Goal: Information Seeking & Learning: Find specific fact

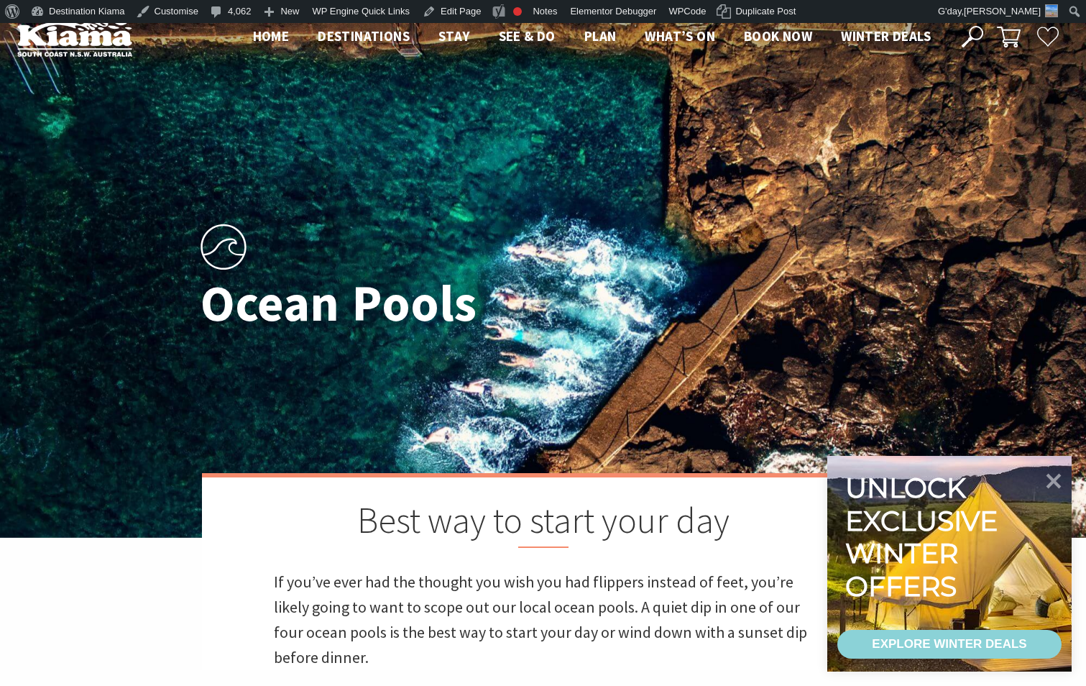
scroll to position [349, 880]
drag, startPoint x: 1061, startPoint y: 479, endPoint x: 1058, endPoint y: 471, distance: 8.7
click at [1061, 480] on icon at bounding box center [1053, 480] width 34 height 34
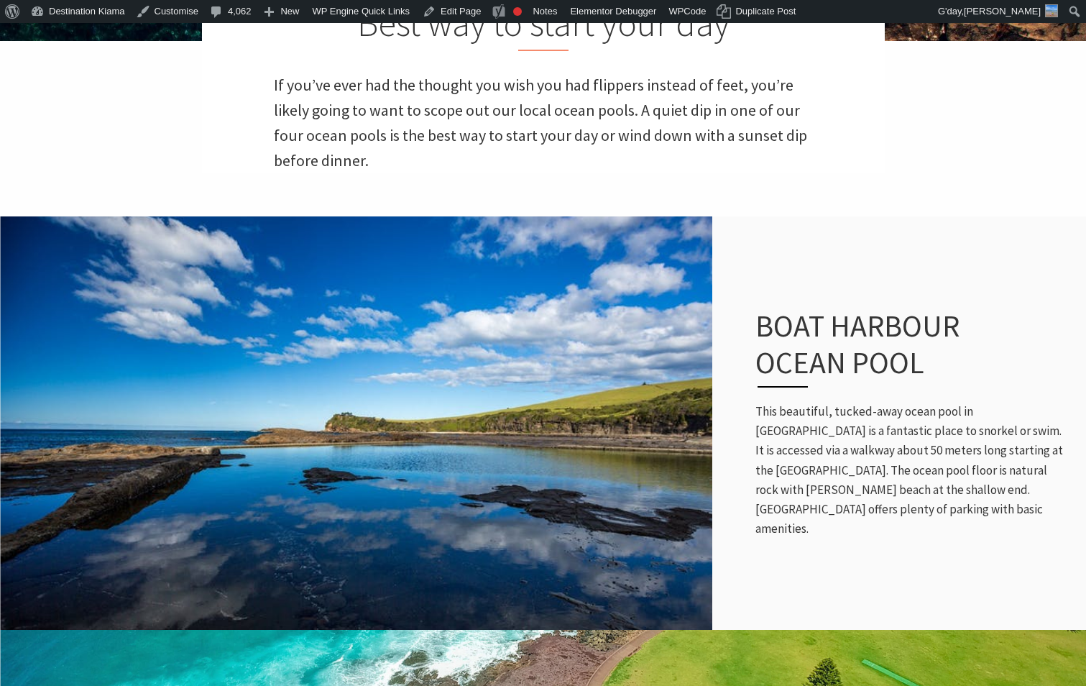
scroll to position [503, 0]
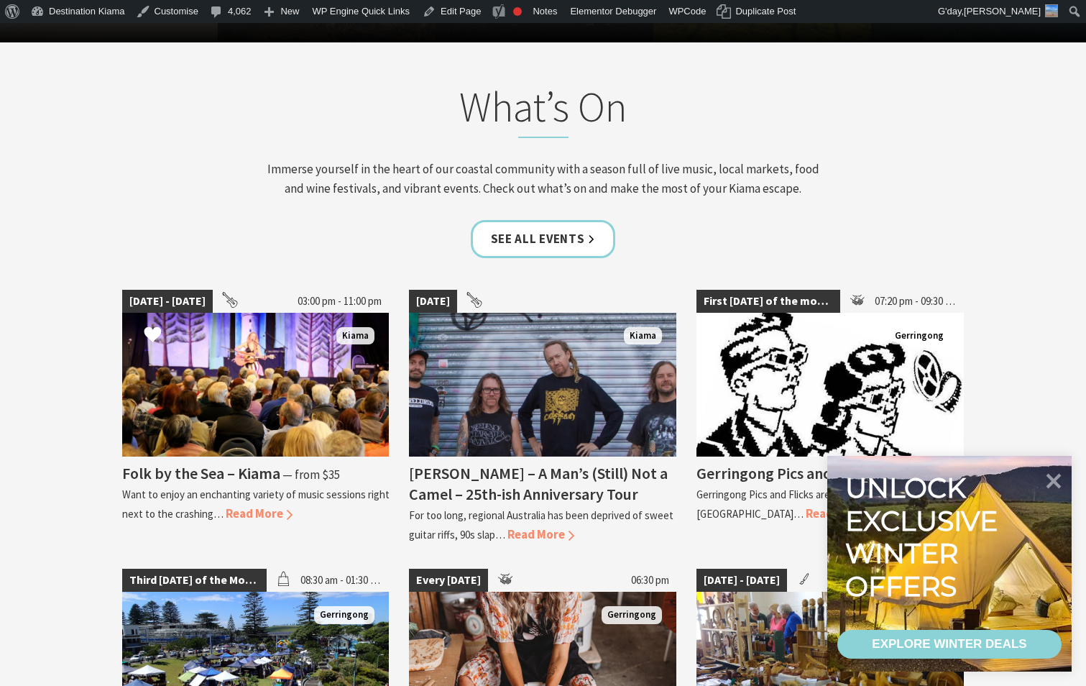
scroll to position [1437, 0]
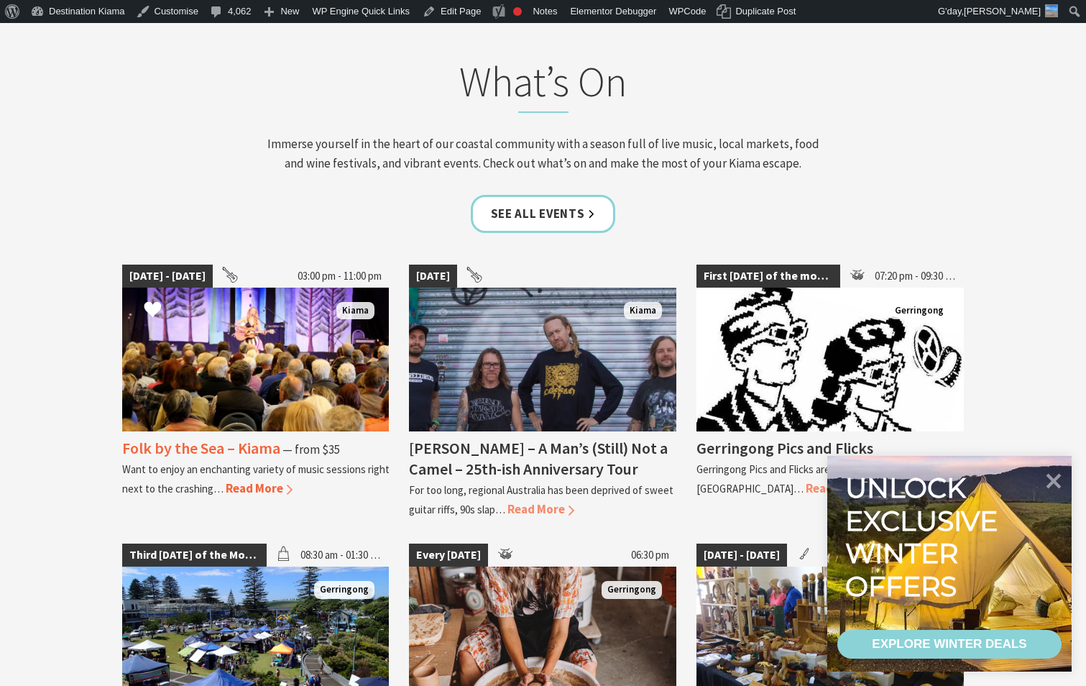
click at [234, 453] on h4 "Folk by the Sea – Kiama" at bounding box center [201, 448] width 158 height 20
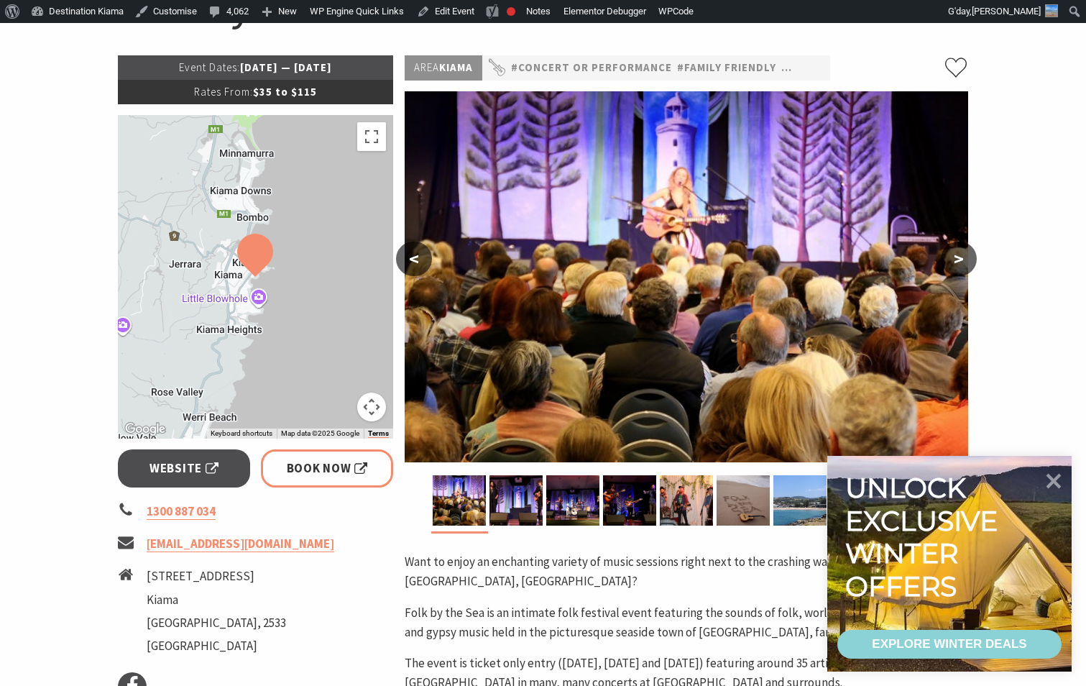
scroll to position [216, 0]
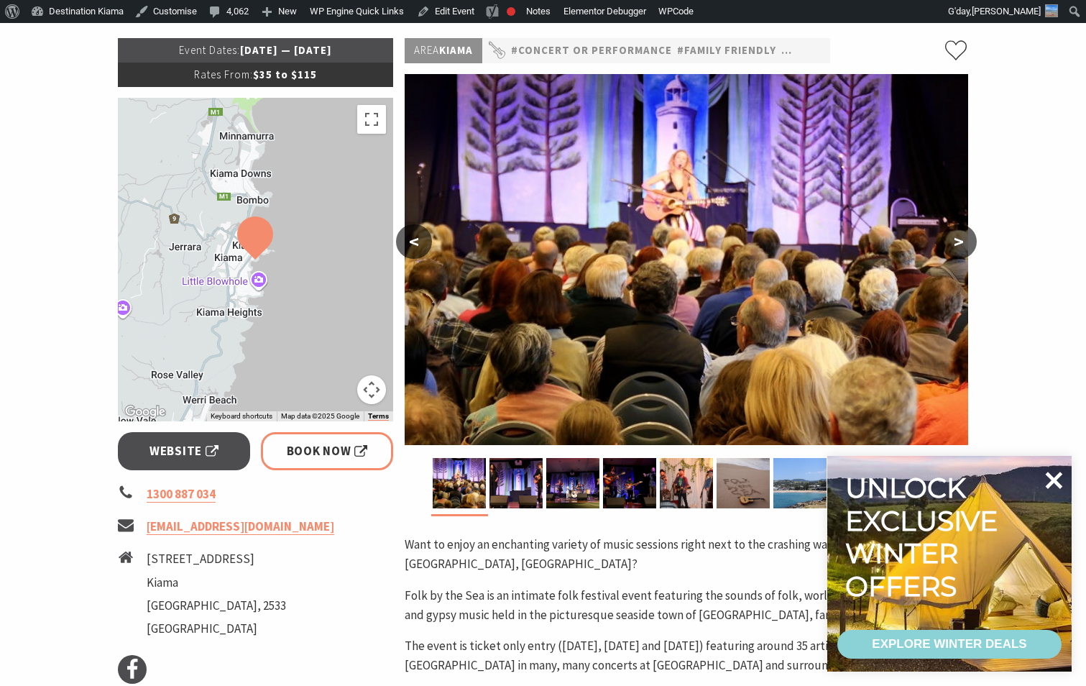
click at [1059, 478] on icon at bounding box center [1053, 480] width 34 height 34
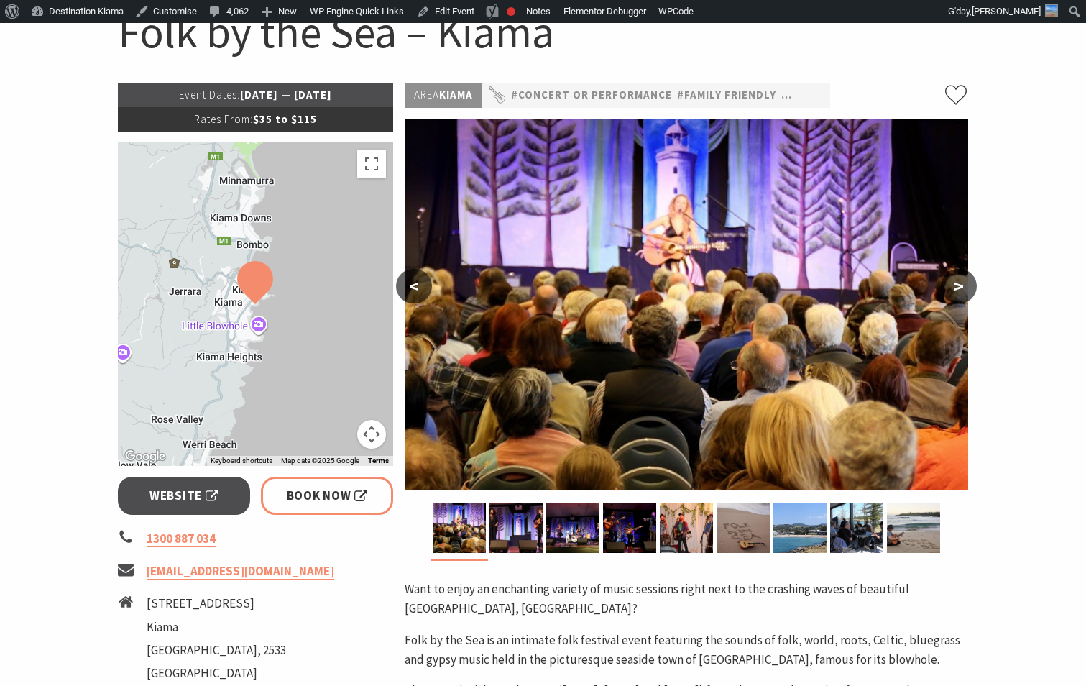
scroll to position [0, 0]
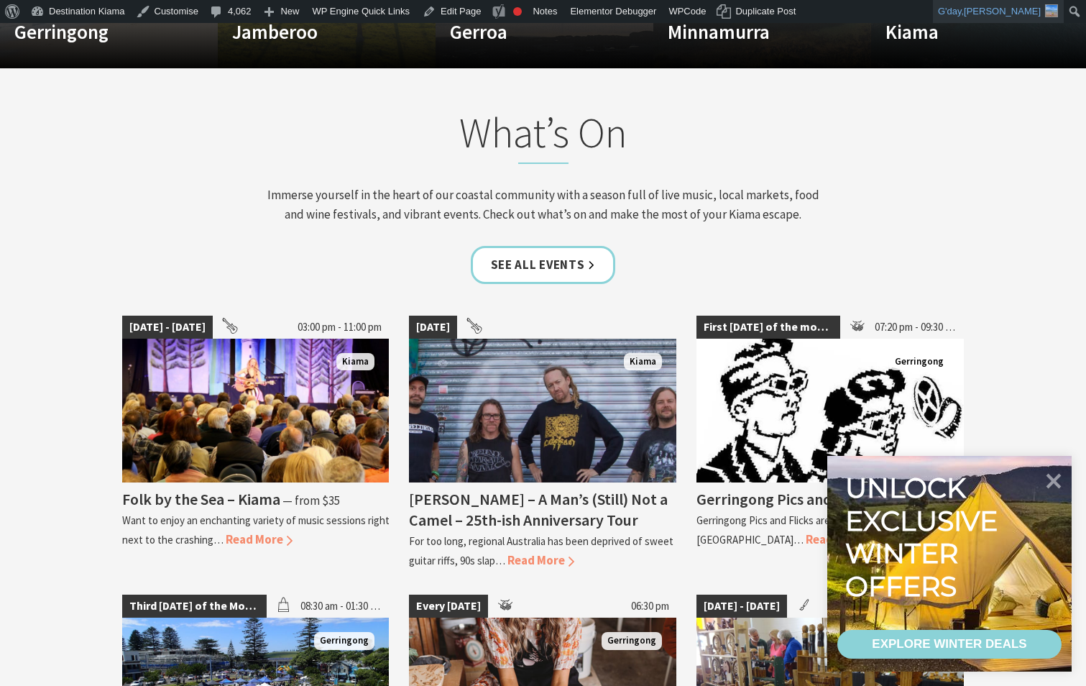
scroll to position [1150, 0]
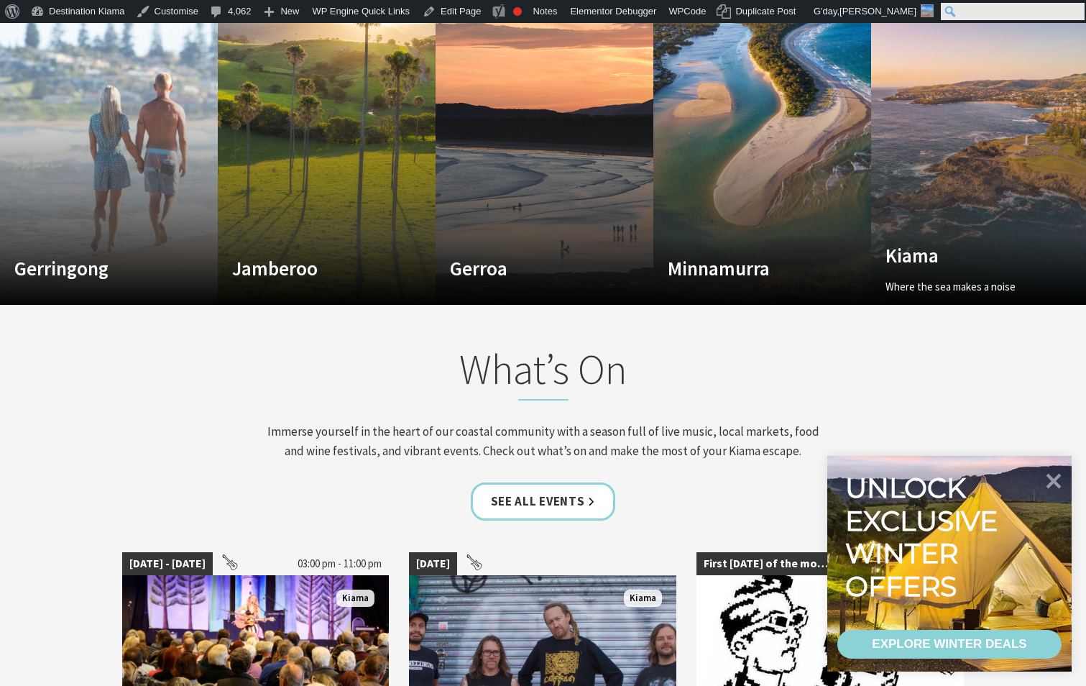
click at [1075, 13] on input "Search" at bounding box center [1013, 11] width 144 height 17
type input "blowhole"
click input "Search" at bounding box center [0, 0] width 0 height 0
drag, startPoint x: 952, startPoint y: 12, endPoint x: 836, endPoint y: 109, distance: 151.5
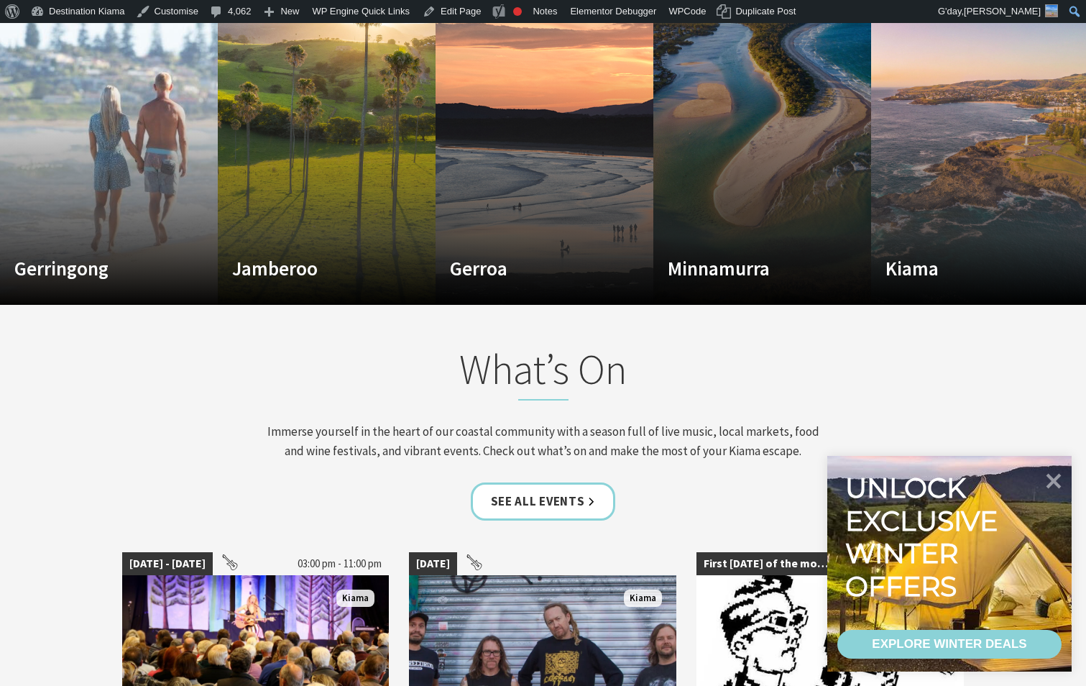
click at [952, 12] on ul "G'day, Megan Lopes Megan Lopes Megan_Lopes Edit Profile Log Out blowhole Search…" at bounding box center [1009, 11] width 153 height 23
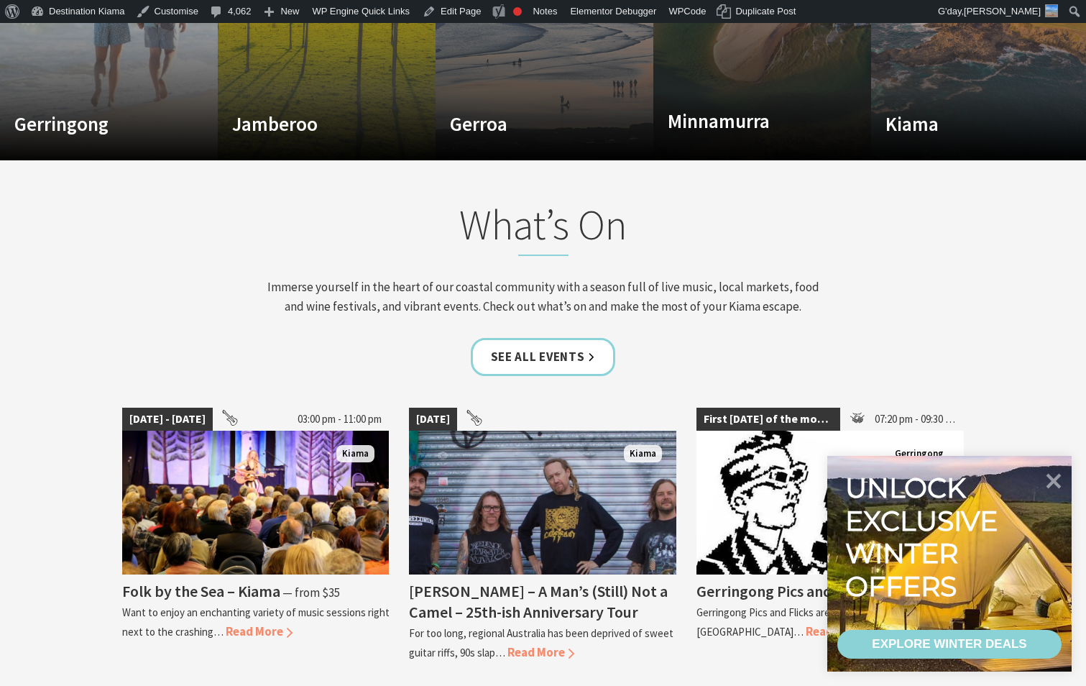
scroll to position [1581, 0]
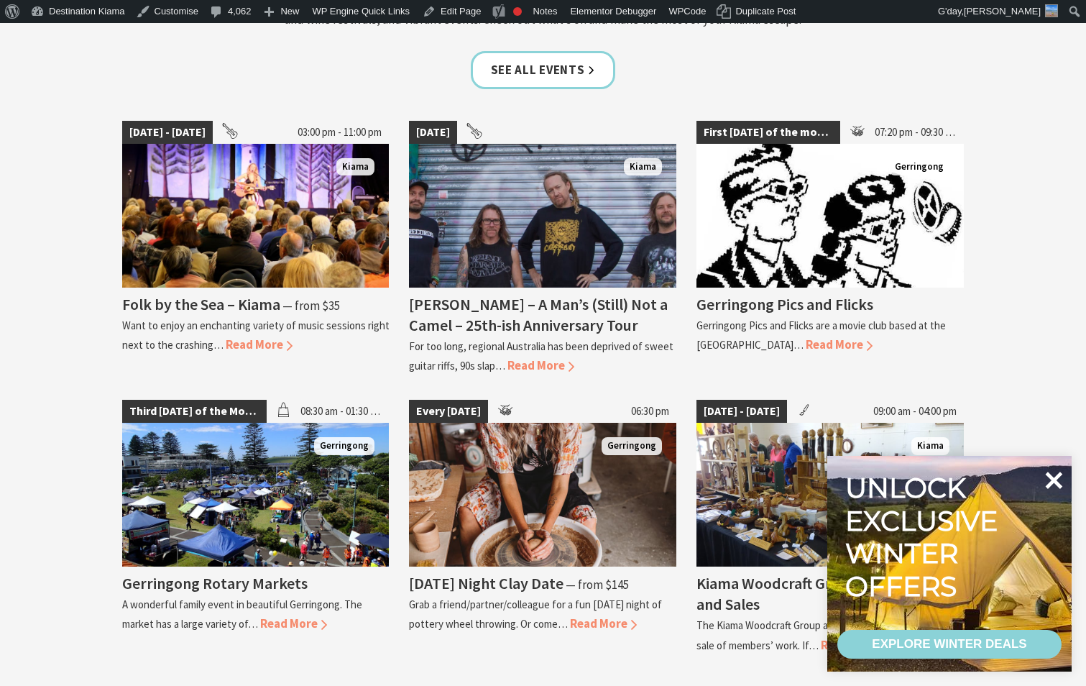
click at [1048, 487] on icon at bounding box center [1054, 479] width 17 height 17
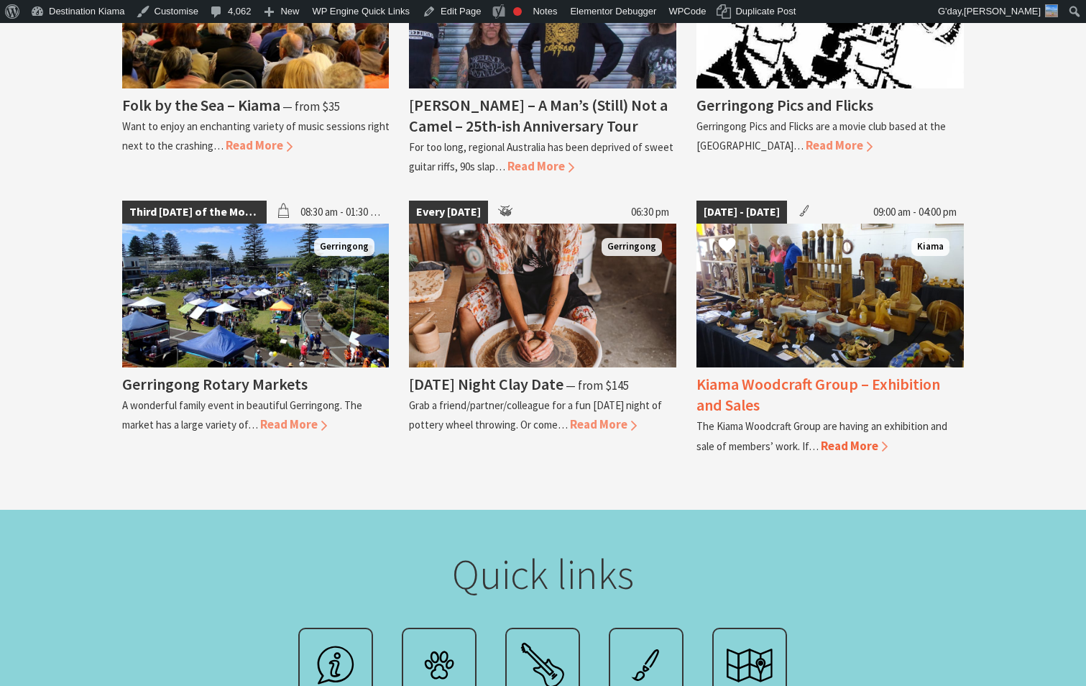
scroll to position [1797, 0]
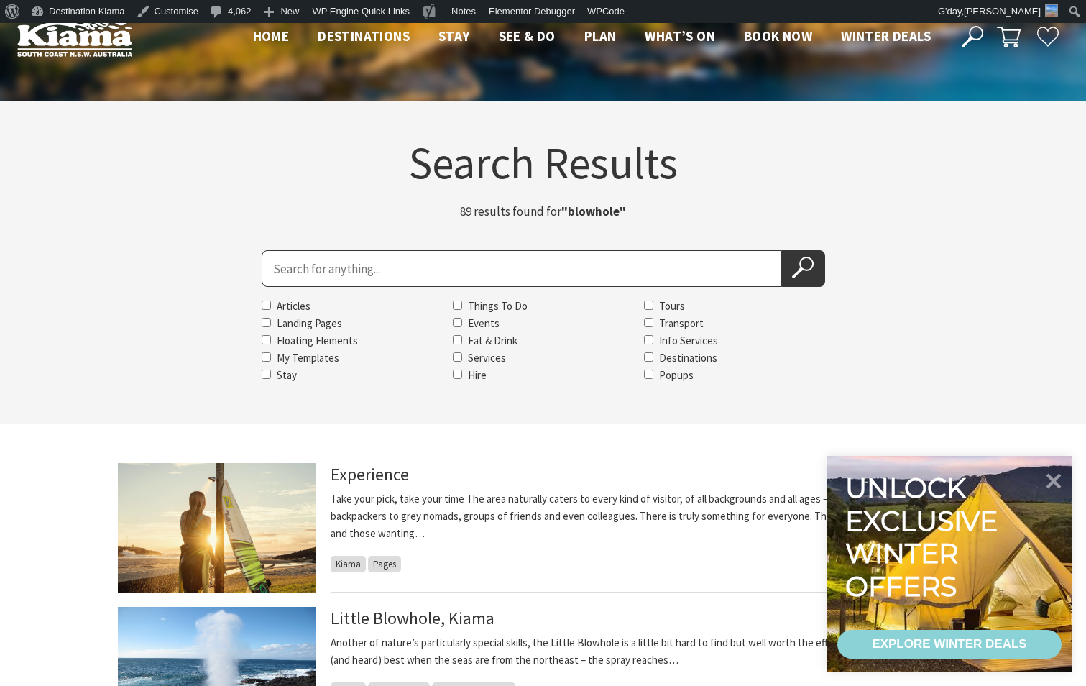
click at [878, 4] on div "Skip to toolbar About WordPress About WordPress Get Involved [DOMAIN_NAME] Docu…" at bounding box center [543, 11] width 1086 height 23
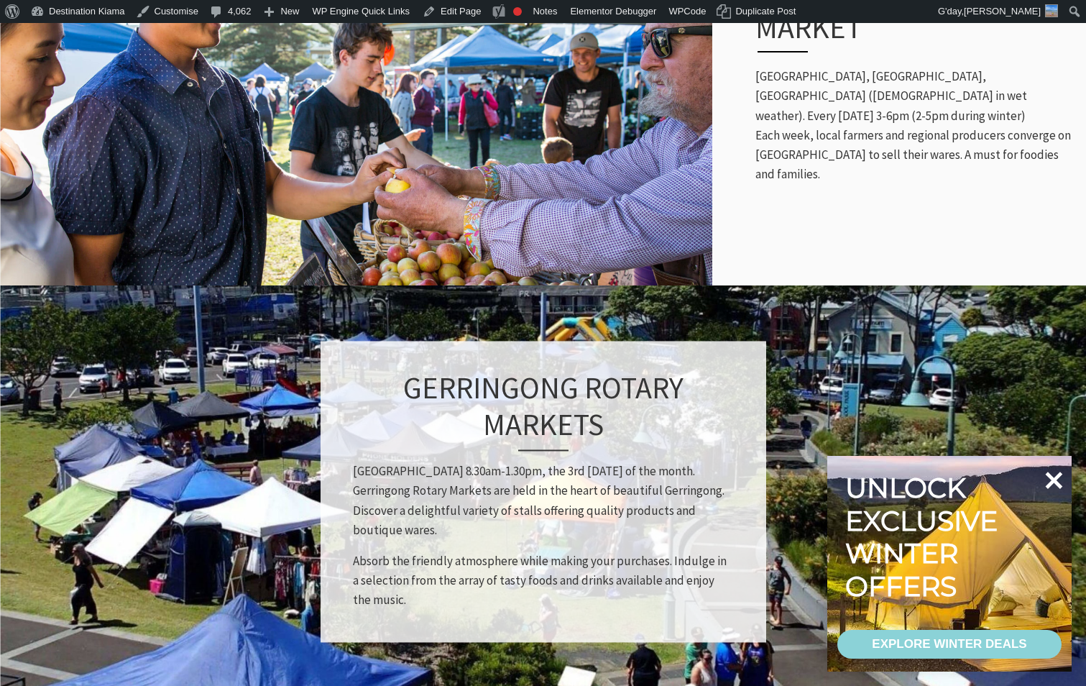
scroll to position [518, 1104]
click at [1056, 476] on icon at bounding box center [1054, 479] width 17 height 17
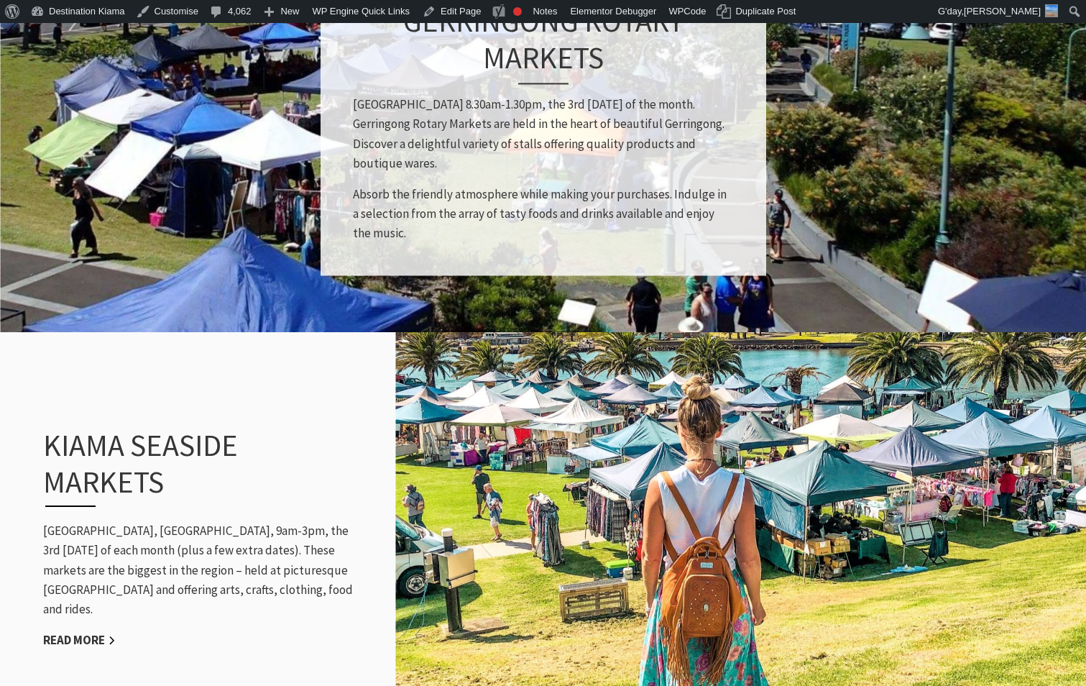
scroll to position [1365, 0]
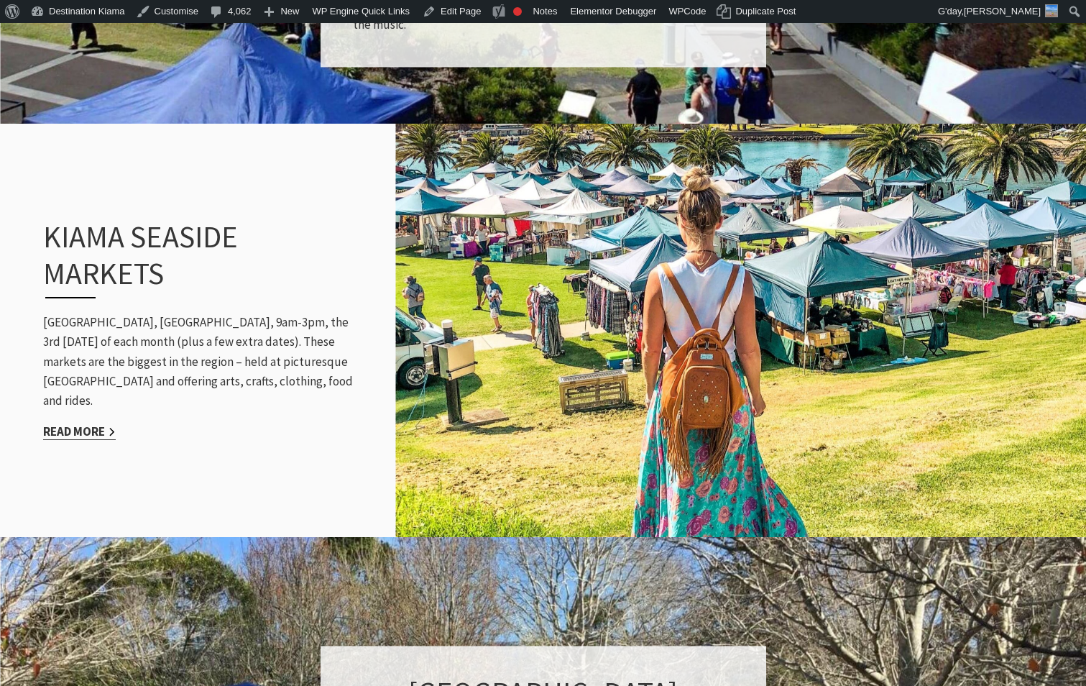
click at [91, 425] on link "Read More" at bounding box center [79, 431] width 73 height 17
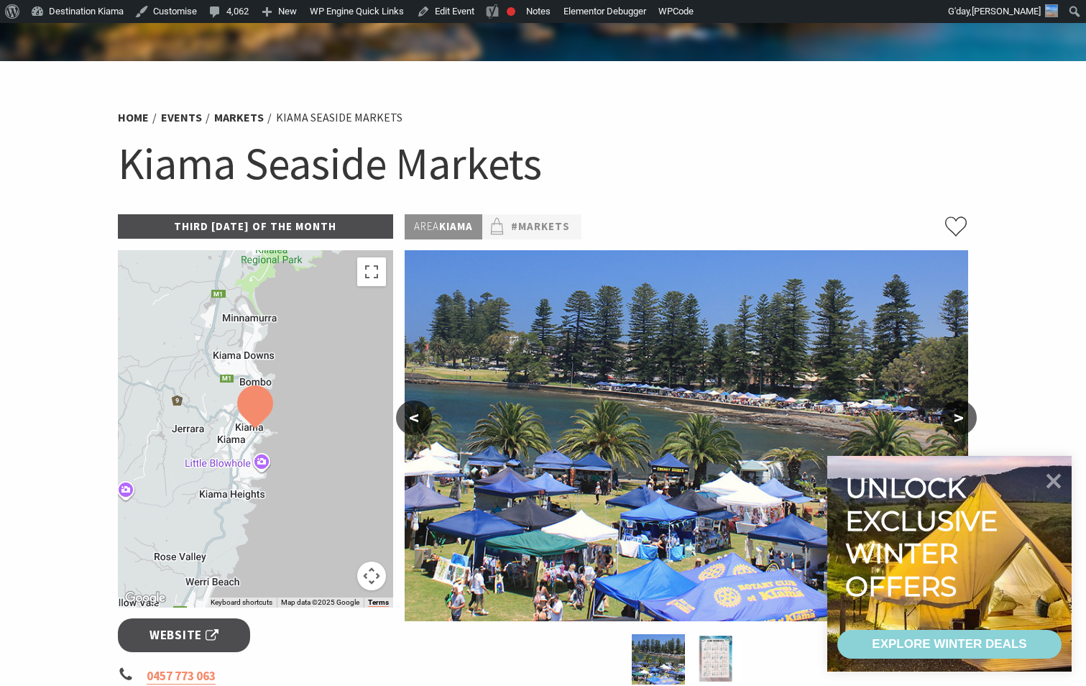
scroll to position [72, 0]
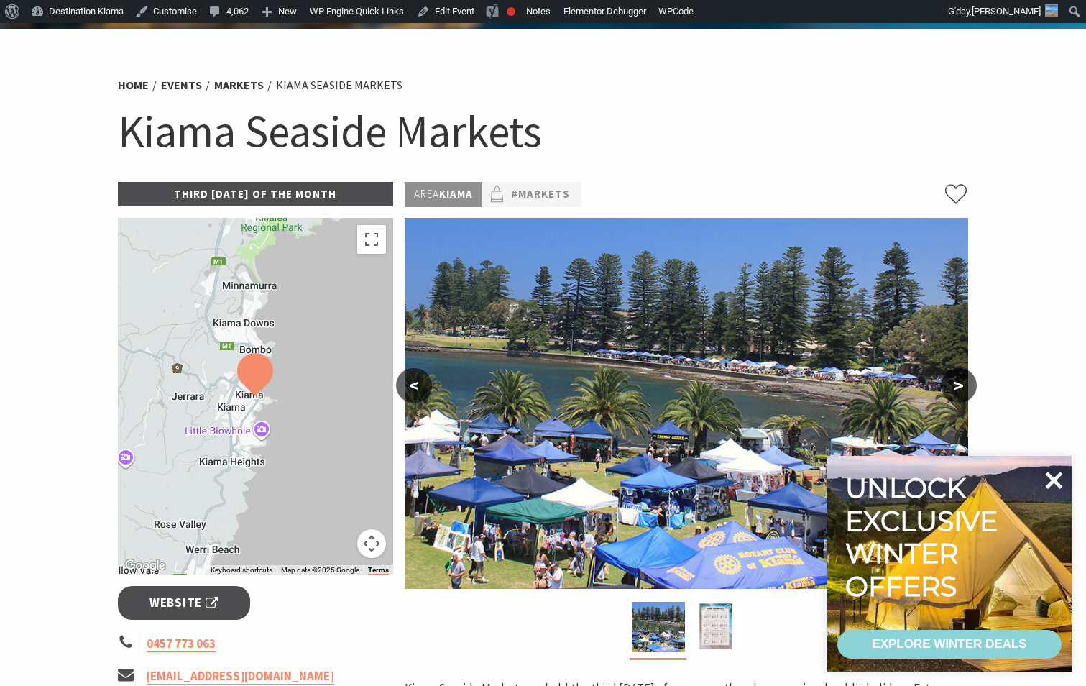
click at [1061, 489] on icon at bounding box center [1053, 480] width 34 height 34
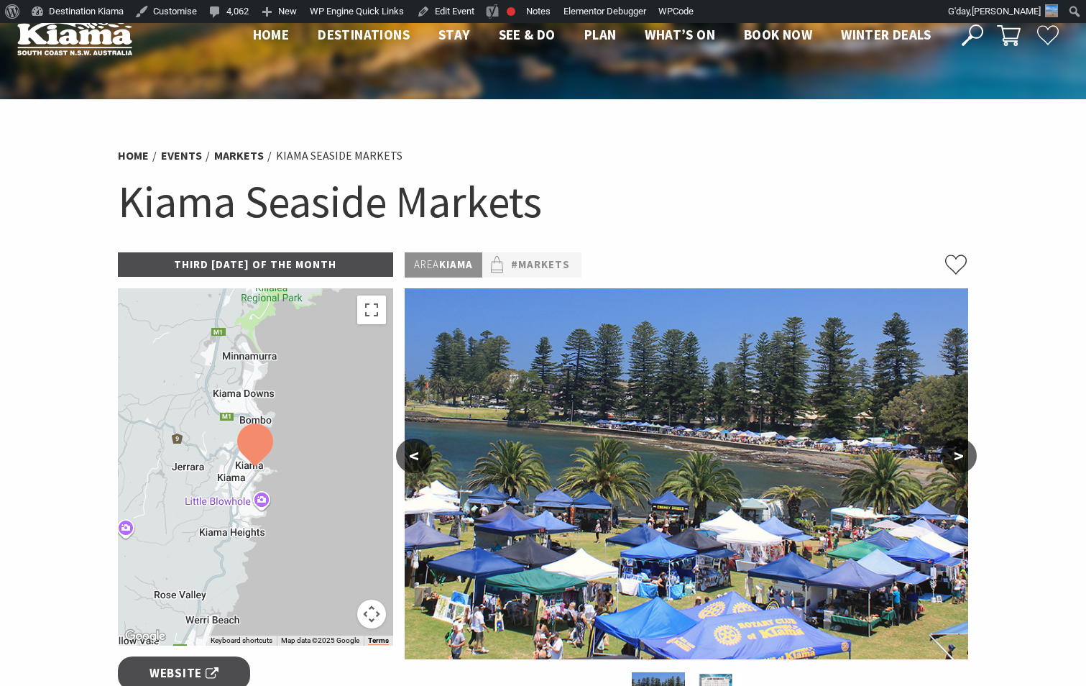
scroll to position [0, 0]
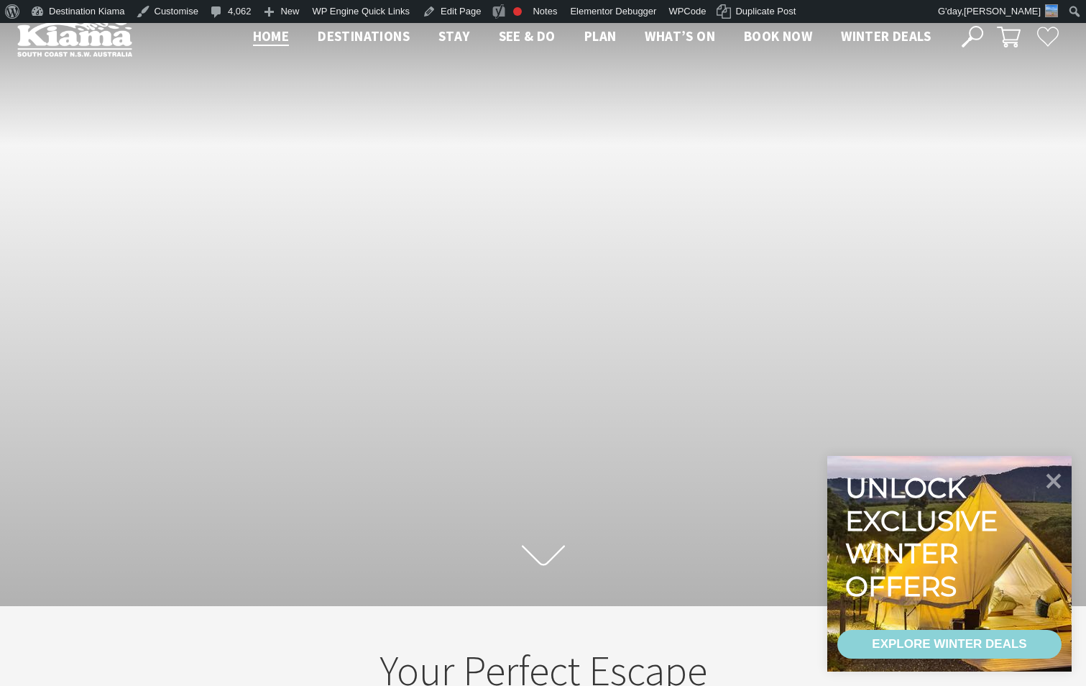
scroll to position [257, 1097]
drag, startPoint x: 1047, startPoint y: 480, endPoint x: 1037, endPoint y: 473, distance: 12.4
click at [1046, 480] on icon at bounding box center [1053, 480] width 34 height 34
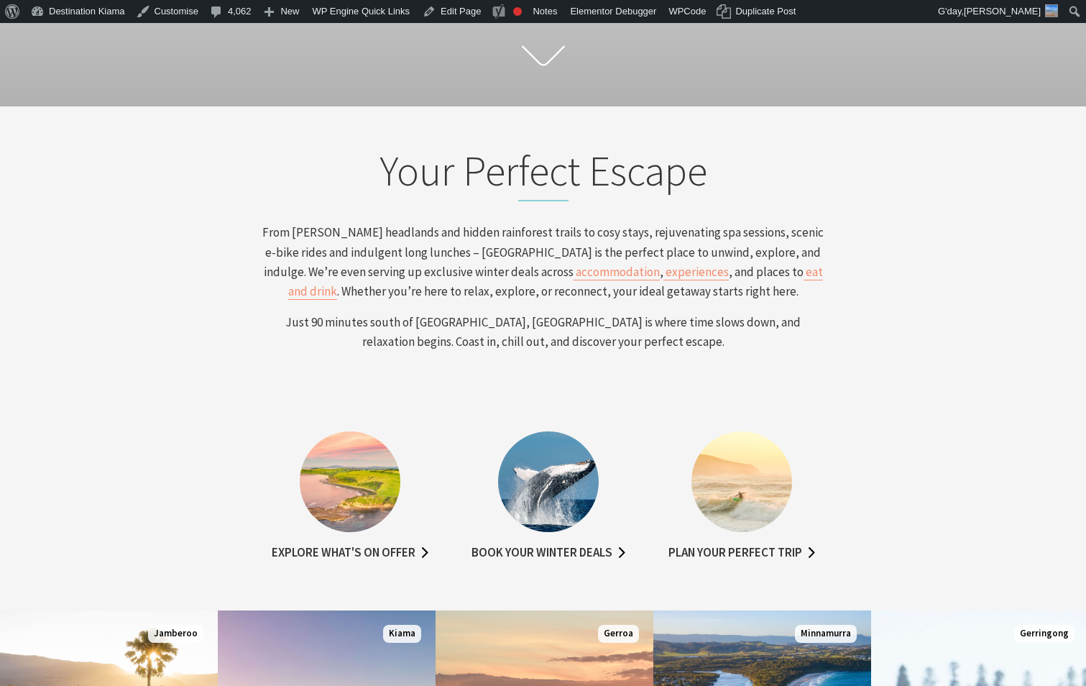
scroll to position [503, 0]
